Goal: Navigation & Orientation: Understand site structure

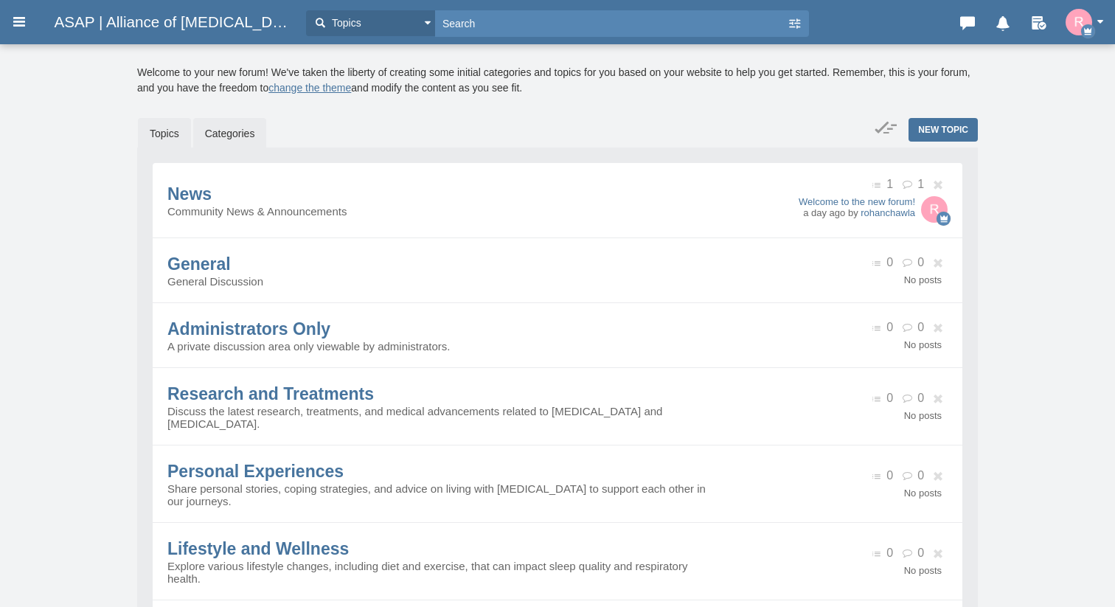
click at [173, 131] on link "Topics" at bounding box center [164, 133] width 53 height 31
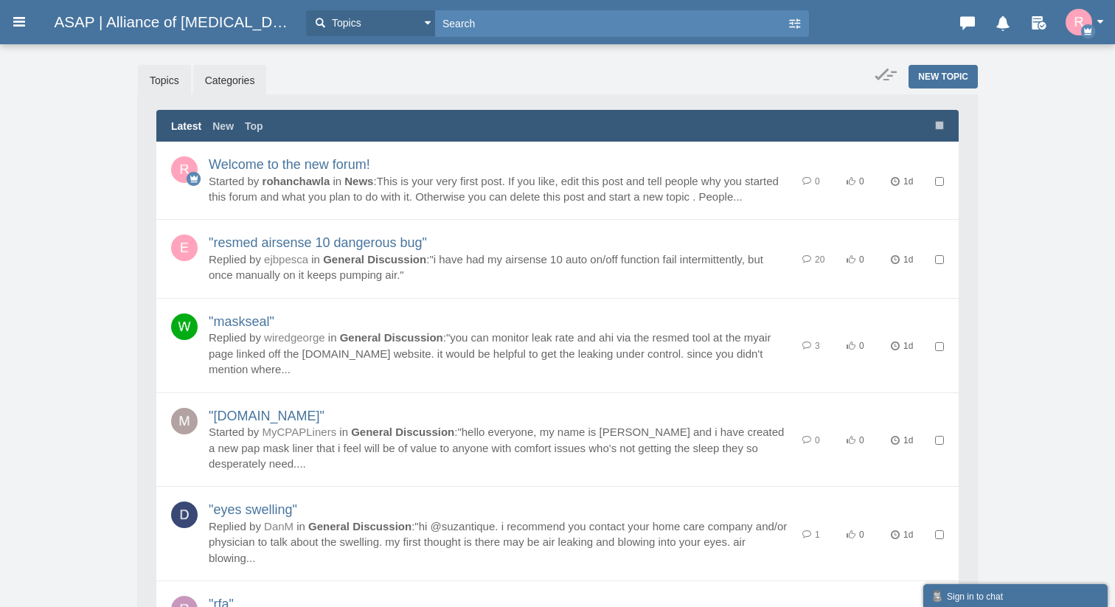
click at [227, 79] on link "Categories" at bounding box center [230, 80] width 74 height 31
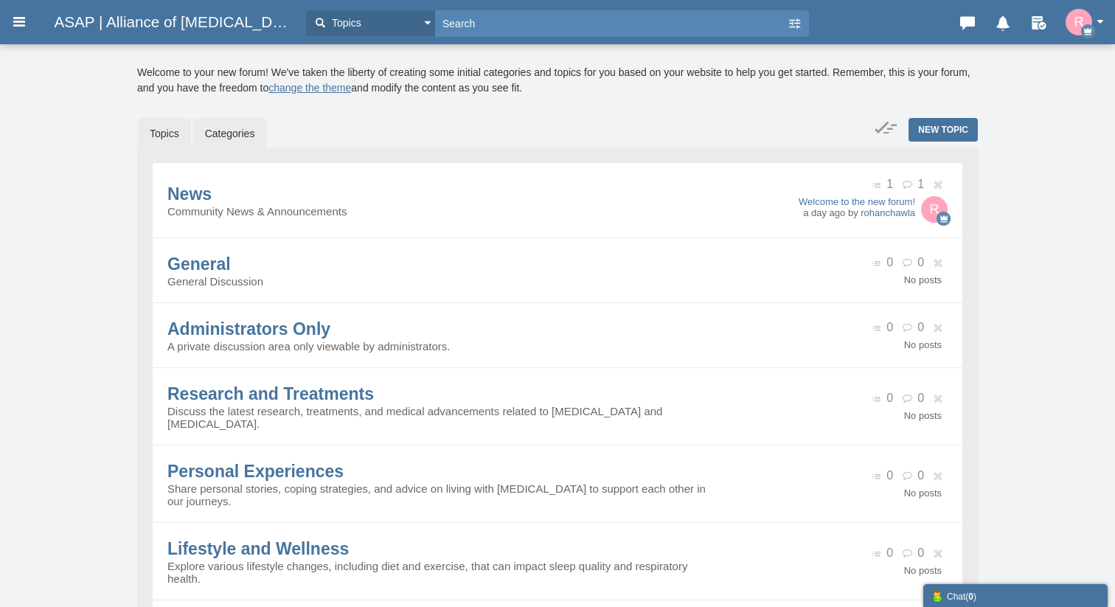
click at [179, 131] on link "Topics" at bounding box center [164, 133] width 53 height 31
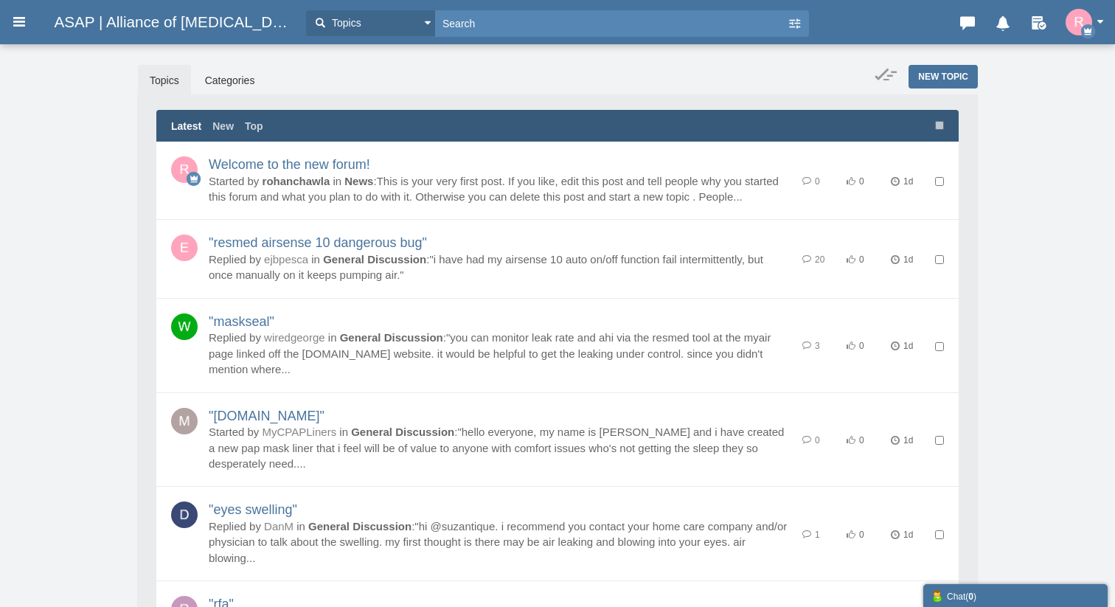
click at [173, 73] on link "Topics" at bounding box center [164, 80] width 53 height 31
click at [160, 91] on link "Topics" at bounding box center [164, 80] width 53 height 31
click at [246, 83] on link "Categories" at bounding box center [230, 80] width 74 height 31
